Goal: Connect with others

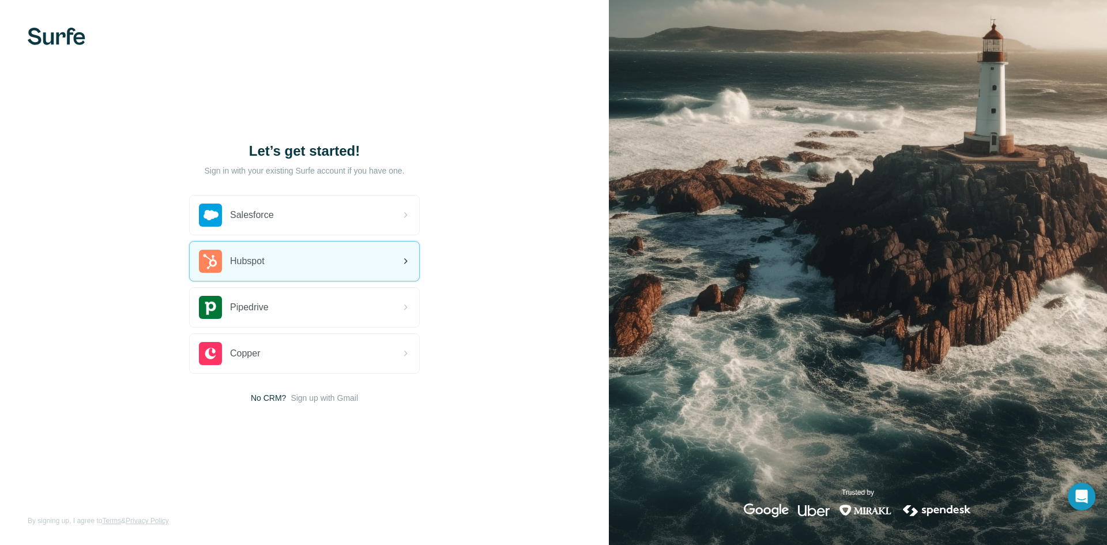
click at [362, 261] on div "Hubspot" at bounding box center [304, 260] width 229 height 39
click at [344, 265] on div "Hubspot" at bounding box center [304, 260] width 229 height 39
